Goal: Information Seeking & Learning: Learn about a topic

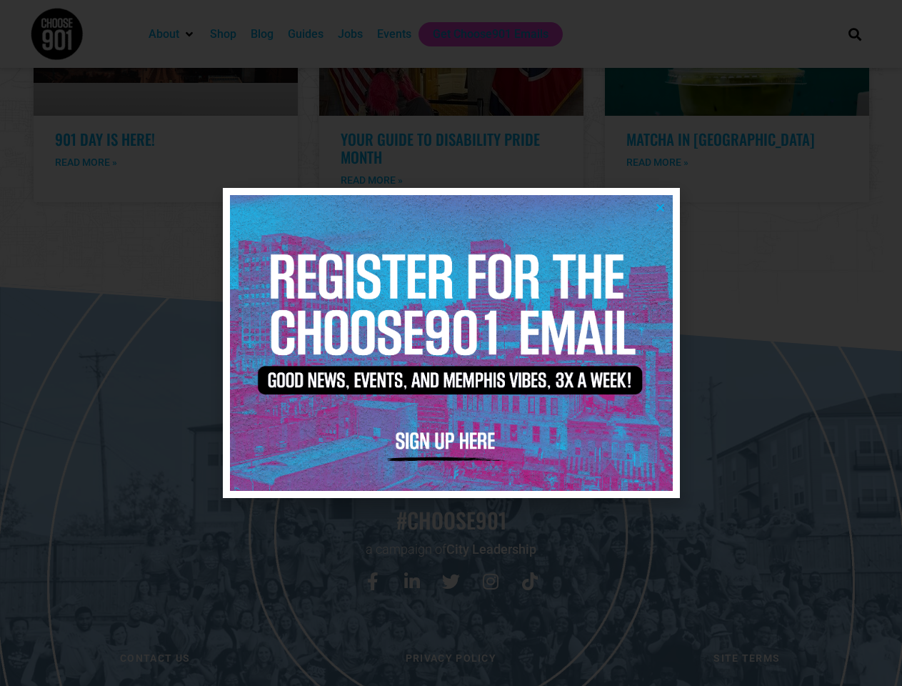
click at [660, 207] on icon "Close" at bounding box center [660, 207] width 11 height 11
